Goal: Transaction & Acquisition: Purchase product/service

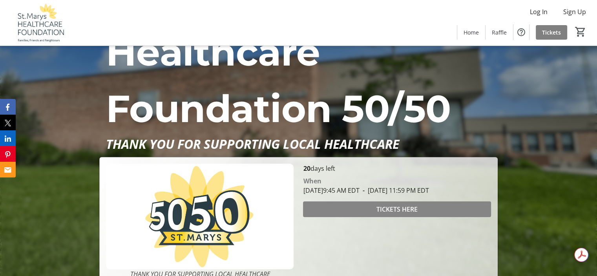
click at [375, 212] on span at bounding box center [397, 209] width 188 height 19
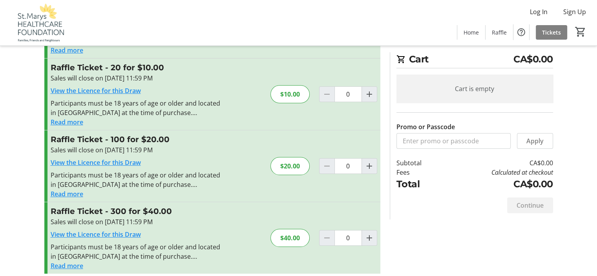
scroll to position [85, 0]
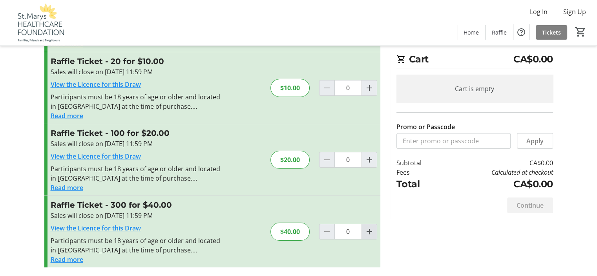
click at [374, 232] on mat-icon "Increment by one" at bounding box center [368, 231] width 9 height 9
type input "1"
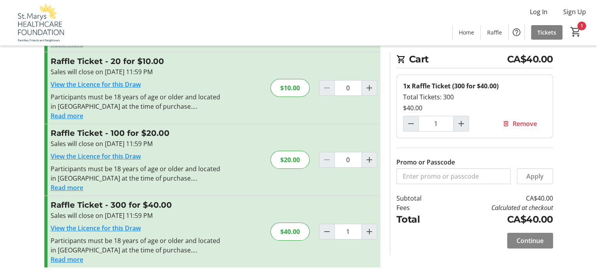
click at [537, 236] on span "Continue" at bounding box center [529, 240] width 27 height 9
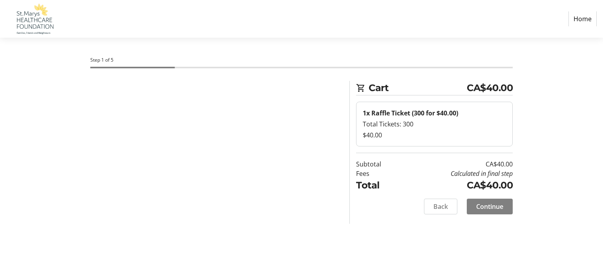
select select "CA"
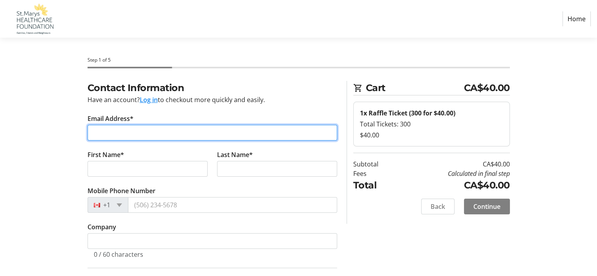
click at [223, 132] on input "Email Address*" at bounding box center [212, 133] width 250 height 16
type input "[EMAIL_ADDRESS][DOMAIN_NAME]"
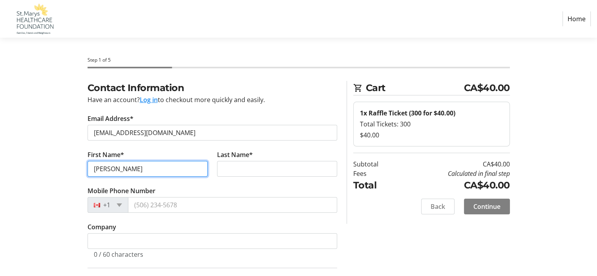
type input "[PERSON_NAME]"
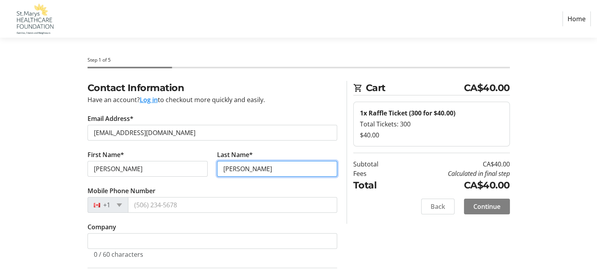
type input "[PERSON_NAME]"
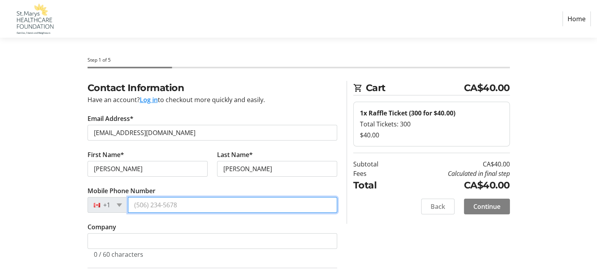
drag, startPoint x: 169, startPoint y: 209, endPoint x: 177, endPoint y: 209, distance: 7.9
click at [169, 209] on input "Mobile Phone Number" at bounding box center [232, 205] width 209 height 16
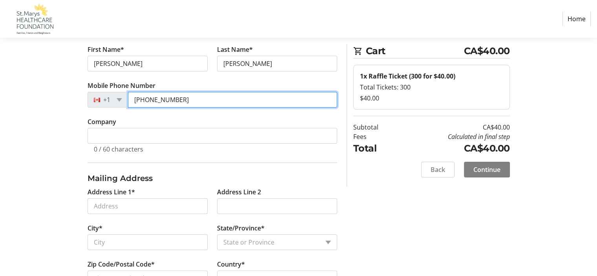
scroll to position [118, 0]
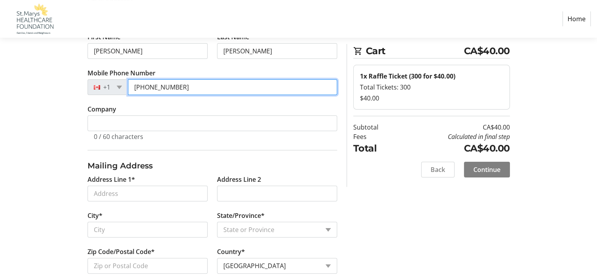
type input "[PHONE_NUMBER]"
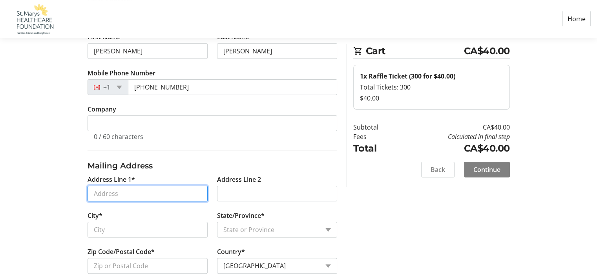
click at [171, 197] on input "Address Line 1*" at bounding box center [147, 194] width 120 height 16
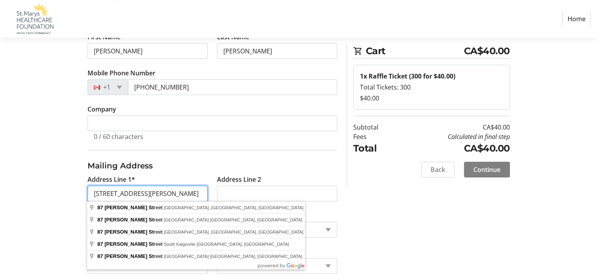
type input "[STREET_ADDRESS][PERSON_NAME]"
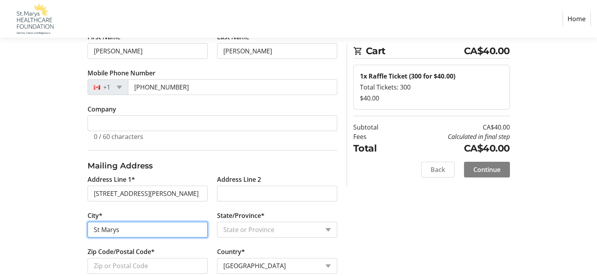
type input "St Marys"
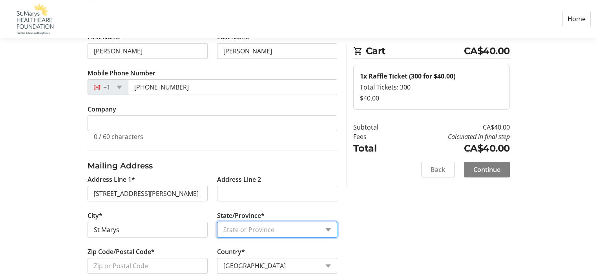
select select "ON"
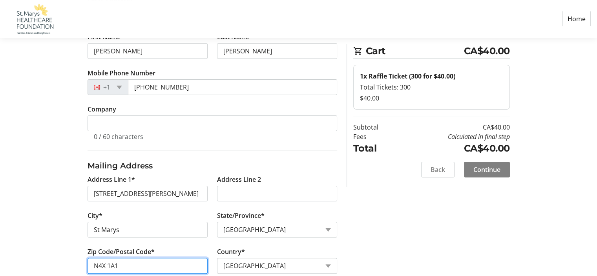
type input "N4X 1A1"
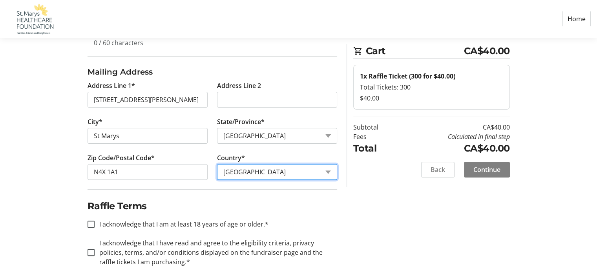
scroll to position [220, 0]
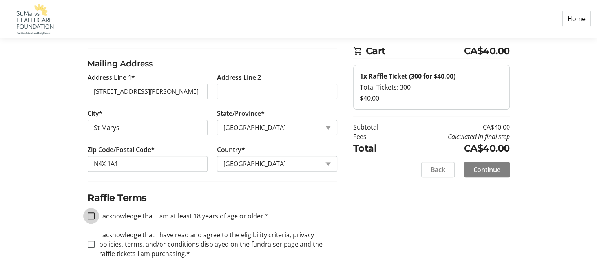
click at [90, 216] on input "I acknowledge that I am at least 18 years of age or older.*" at bounding box center [90, 215] width 7 height 7
checkbox input "true"
click at [91, 244] on input "I acknowledge that I have read and agree to the eligibility criteria, privacy p…" at bounding box center [90, 244] width 7 height 7
checkbox input "true"
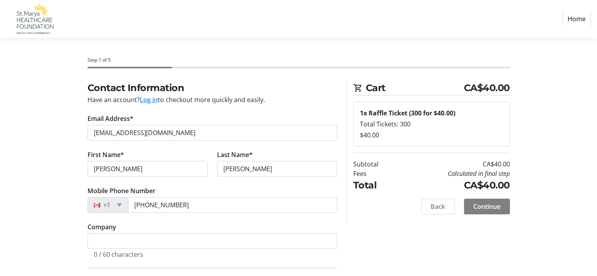
scroll to position [39, 0]
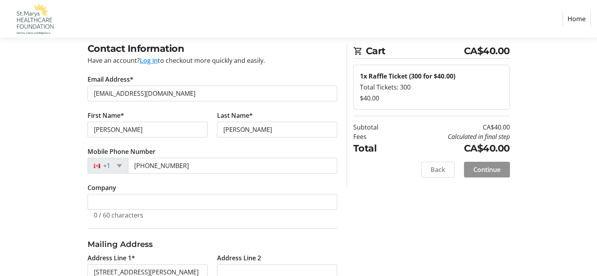
click at [479, 166] on span "Continue" at bounding box center [486, 169] width 27 height 9
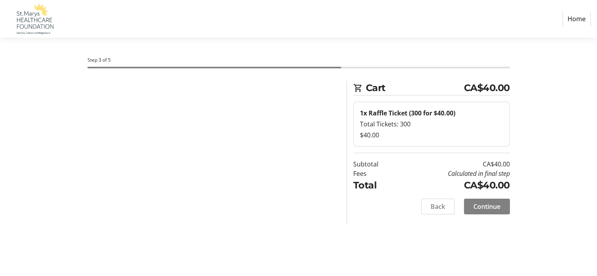
scroll to position [0, 0]
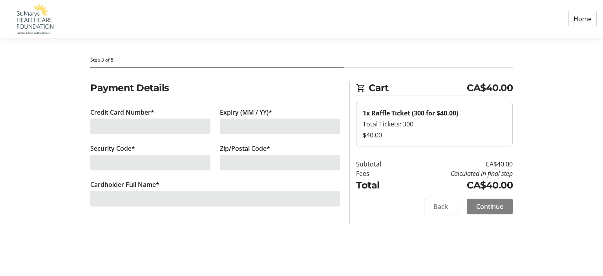
click at [135, 124] on div at bounding box center [150, 126] width 120 height 16
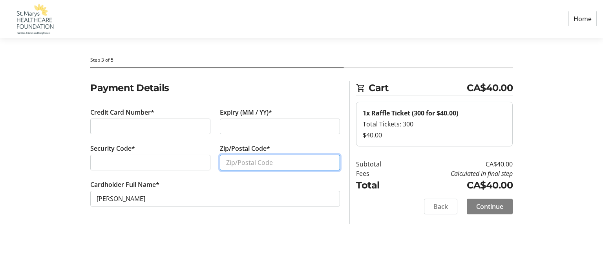
click at [250, 163] on input "Zip/Postal Code*" at bounding box center [280, 163] width 120 height 16
type input "N4X 1A1"
click at [160, 230] on div "Step 3 of 5 Cart CA$40.00 1x Raffle Ticket (300 for $40.00) Total Tickets: 300 …" at bounding box center [301, 157] width 518 height 238
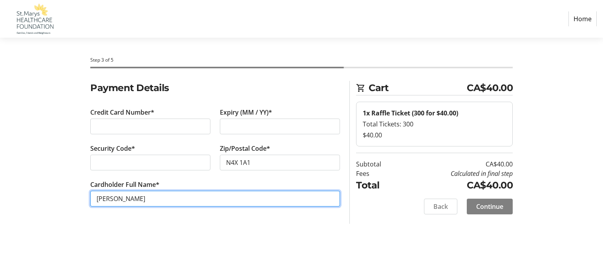
click at [118, 199] on input "[PERSON_NAME]" at bounding box center [215, 199] width 250 height 16
type input "[PERSON_NAME]"
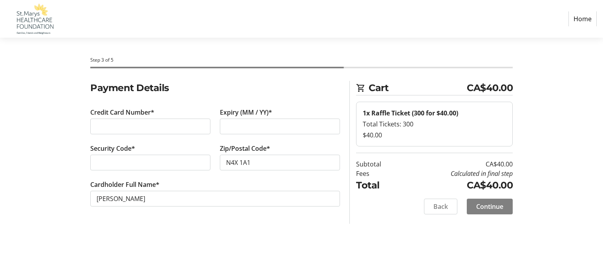
click at [150, 215] on tr-form-field "Cardholder Full Name* [PERSON_NAME]" at bounding box center [215, 198] width 250 height 36
click at [496, 207] on span "Continue" at bounding box center [489, 206] width 27 height 9
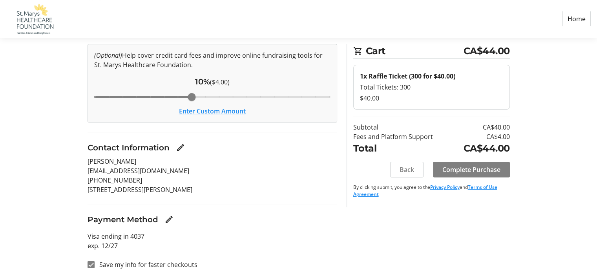
scroll to position [63, 0]
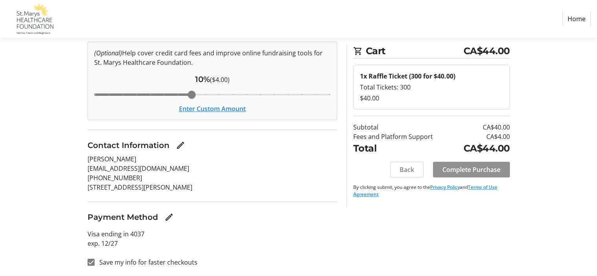
click at [468, 166] on span "Complete Purchase" at bounding box center [471, 169] width 58 height 9
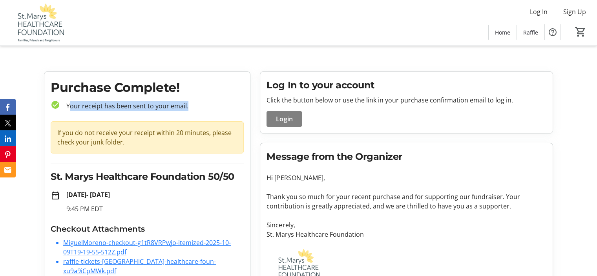
drag, startPoint x: 190, startPoint y: 106, endPoint x: 69, endPoint y: 103, distance: 120.9
click at [69, 103] on p "Your receipt has been sent to your email." at bounding box center [152, 105] width 184 height 9
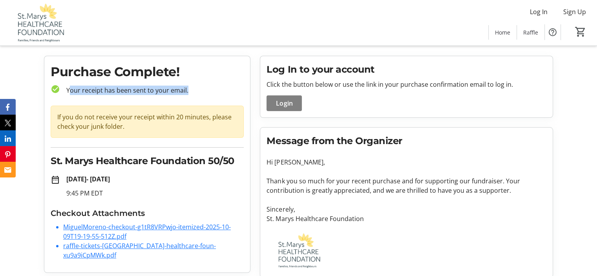
scroll to position [24, 0]
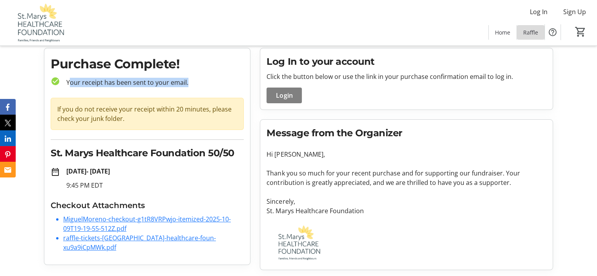
click at [535, 33] on span "Raffle" at bounding box center [530, 32] width 15 height 8
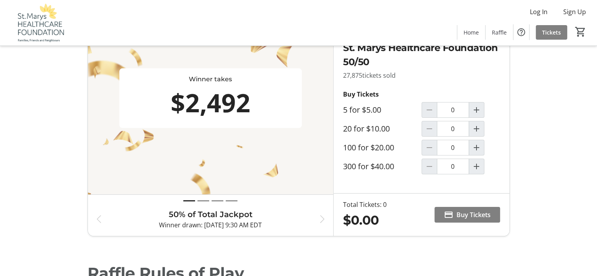
scroll to position [78, 0]
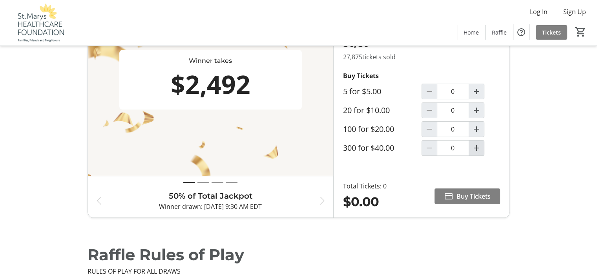
click at [477, 146] on mat-icon "Increment by one" at bounding box center [476, 147] width 9 height 9
type input "1"
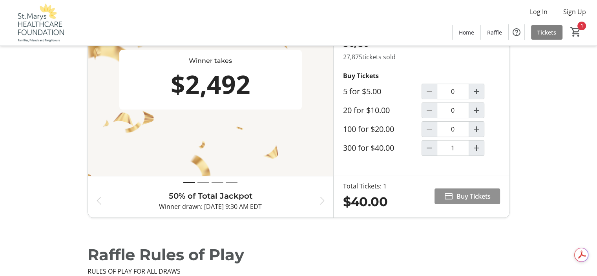
click at [465, 200] on span "Buy Tickets" at bounding box center [473, 195] width 34 height 9
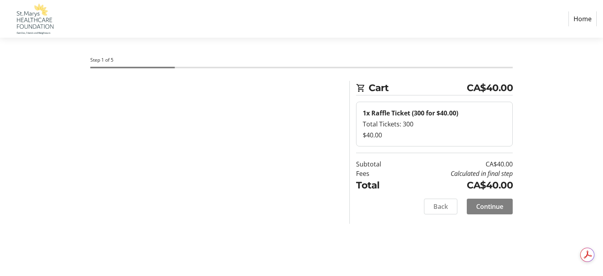
select select "CA"
